Goal: Navigation & Orientation: Find specific page/section

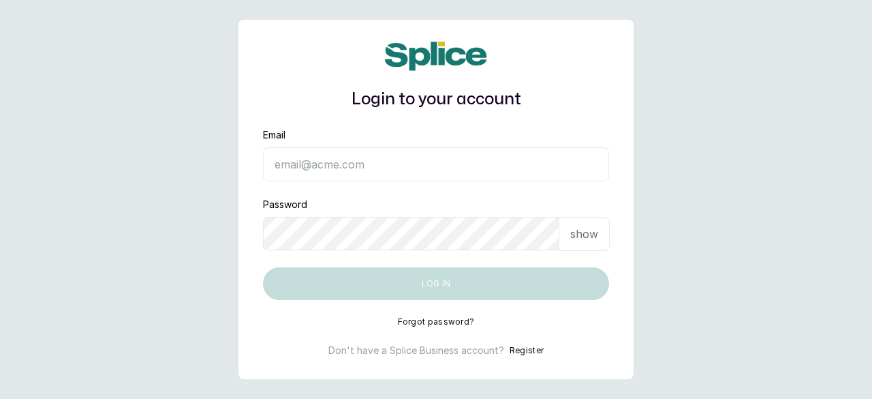
type input "cncbygboynails@gmail.com"
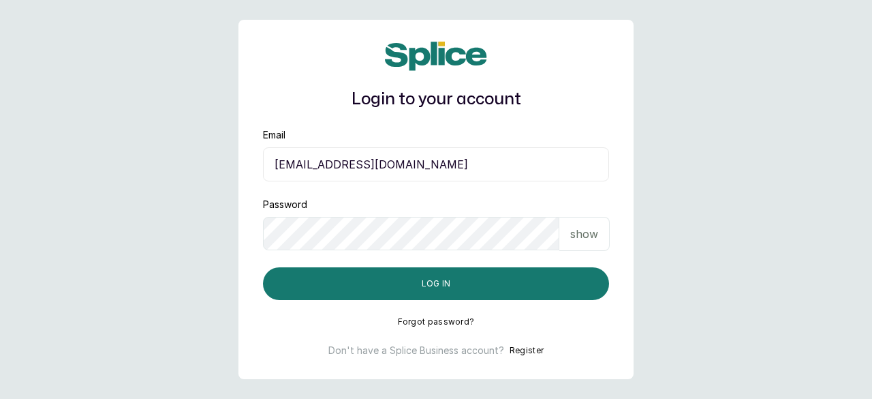
click at [583, 234] on p "show" at bounding box center [584, 234] width 28 height 16
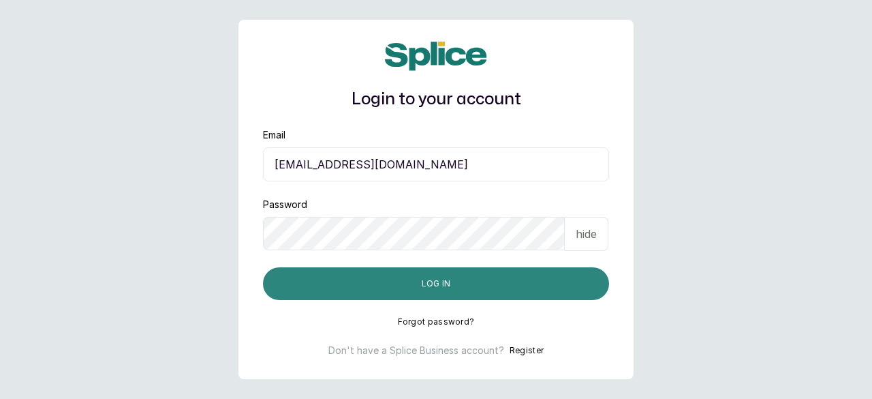
click at [461, 286] on button "Log in" at bounding box center [436, 283] width 346 height 33
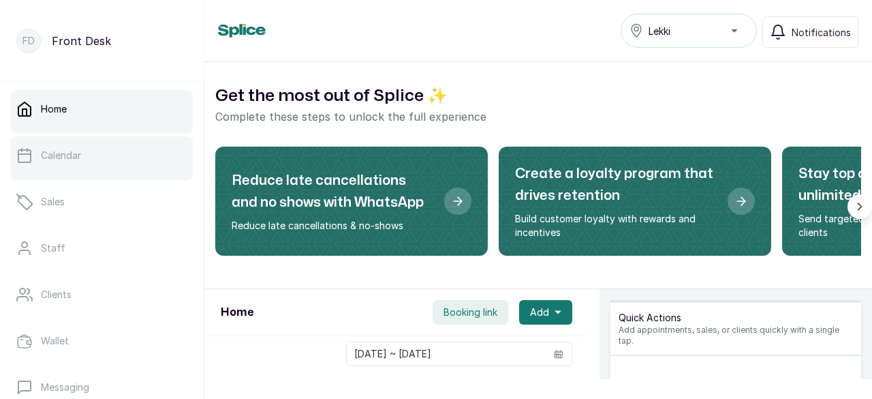
click at [80, 155] on p "Calendar" at bounding box center [61, 156] width 40 height 14
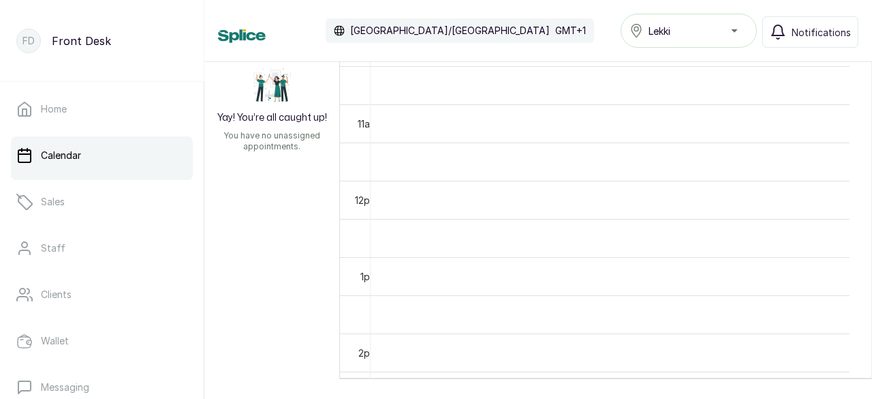
scroll to position [831, 0]
